Goal: Find specific page/section: Find specific page/section

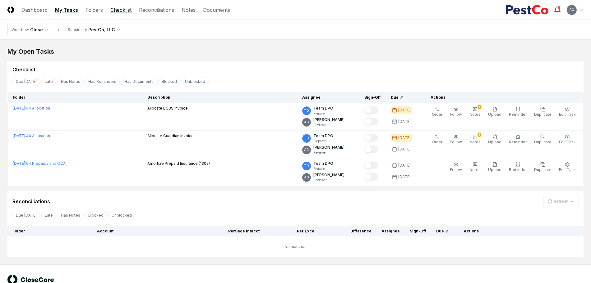
click at [124, 7] on link "Checklist" at bounding box center [120, 9] width 21 height 7
